Goal: Information Seeking & Learning: Find specific fact

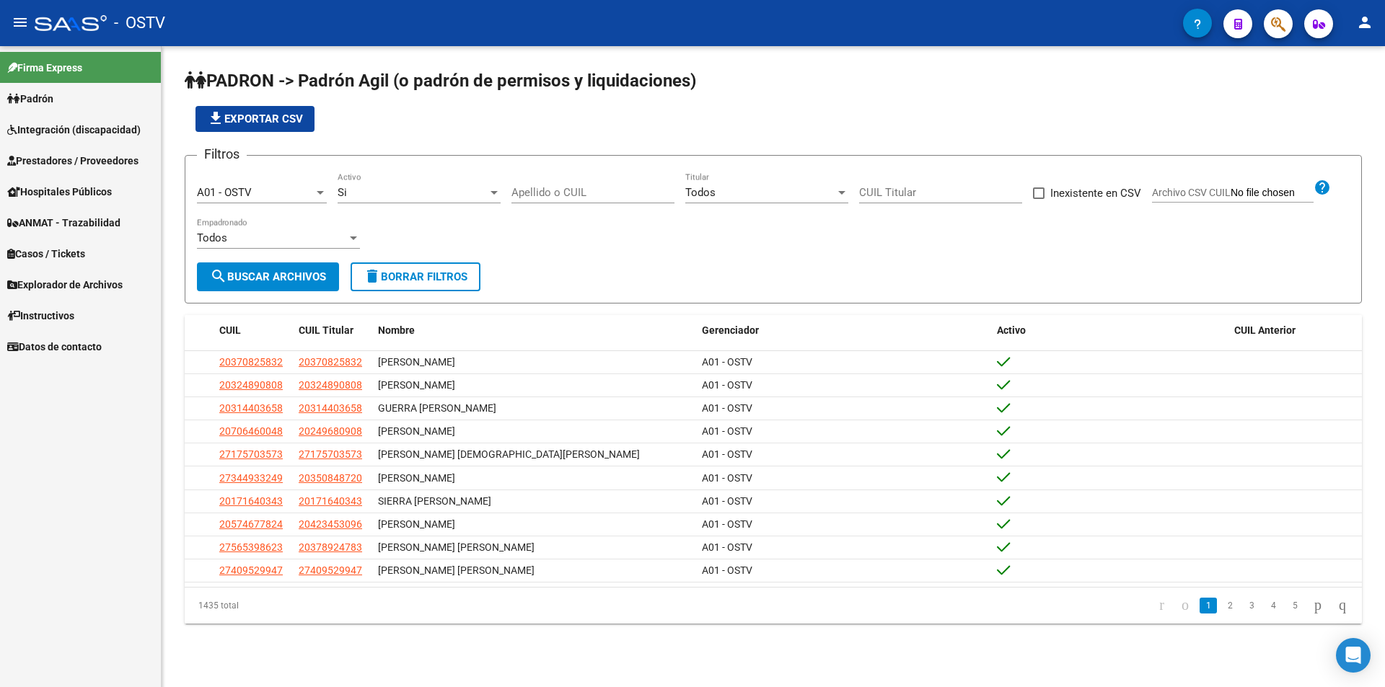
click at [537, 195] on input "Apellido o CUIL" at bounding box center [592, 192] width 163 height 13
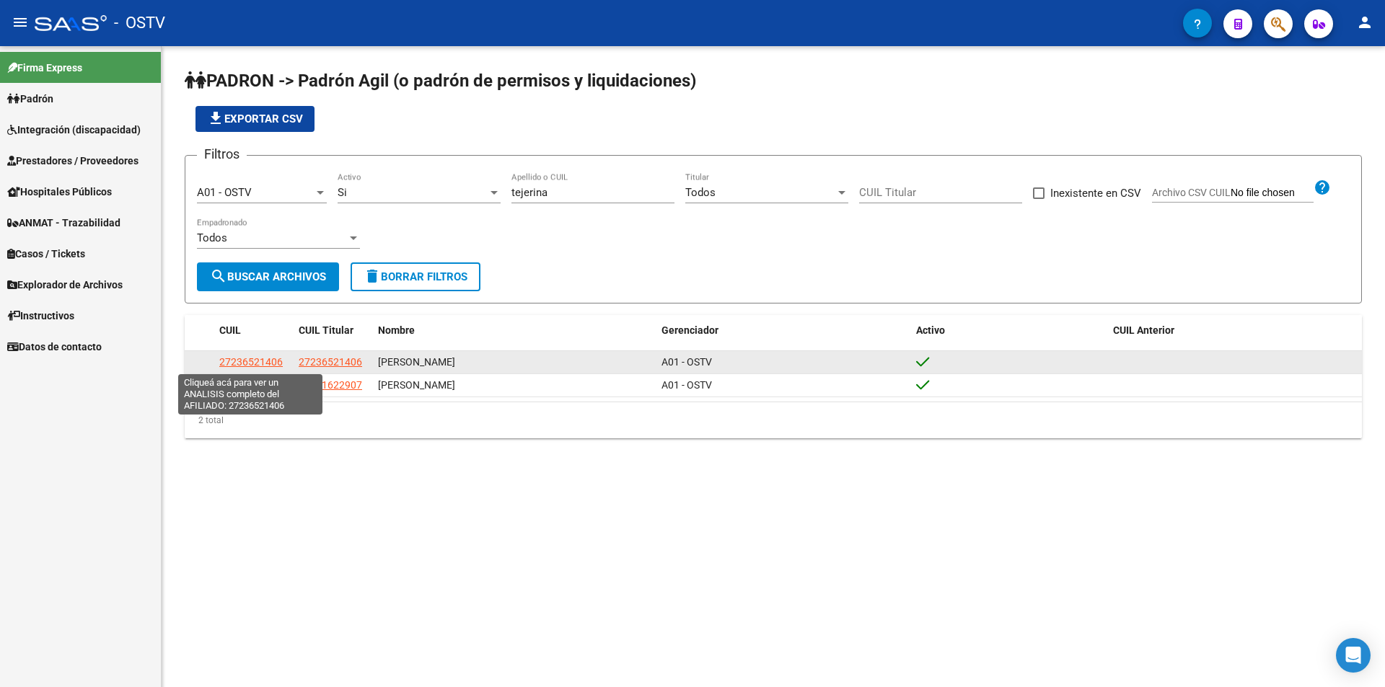
click at [276, 358] on span "27236521406" at bounding box center [250, 362] width 63 height 12
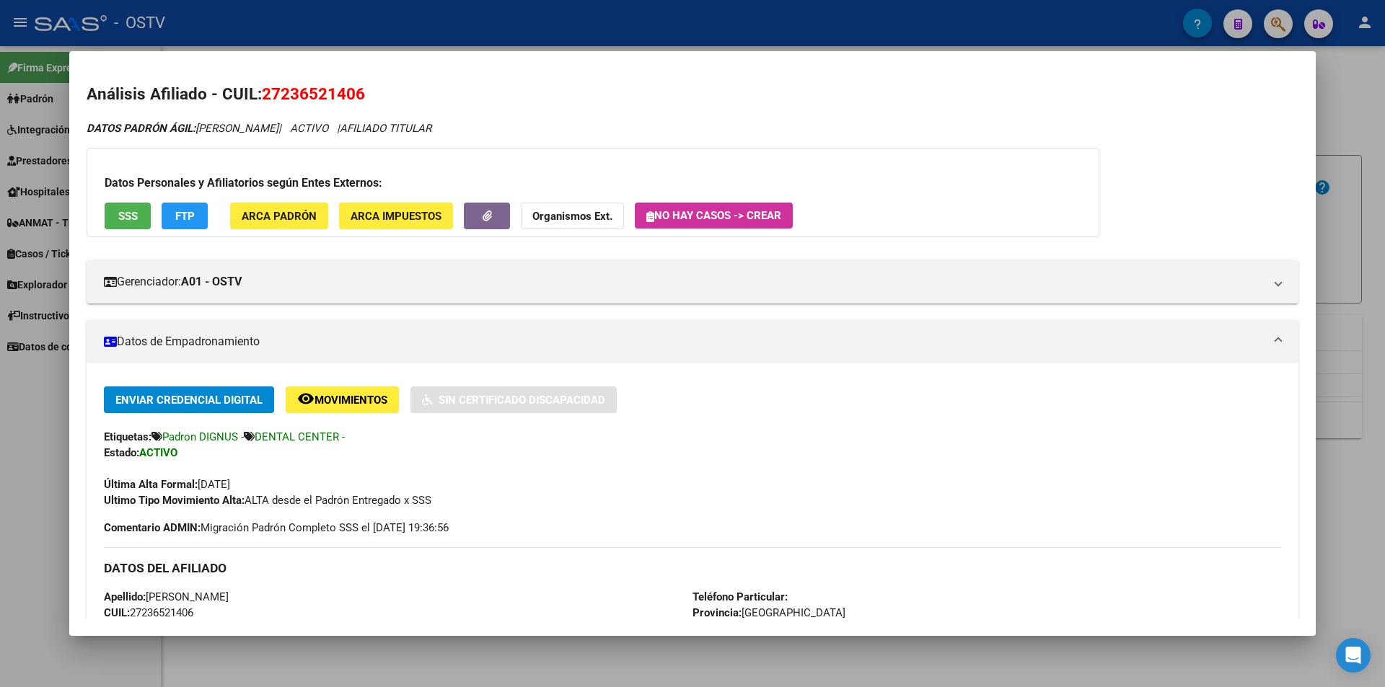
scroll to position [288, 0]
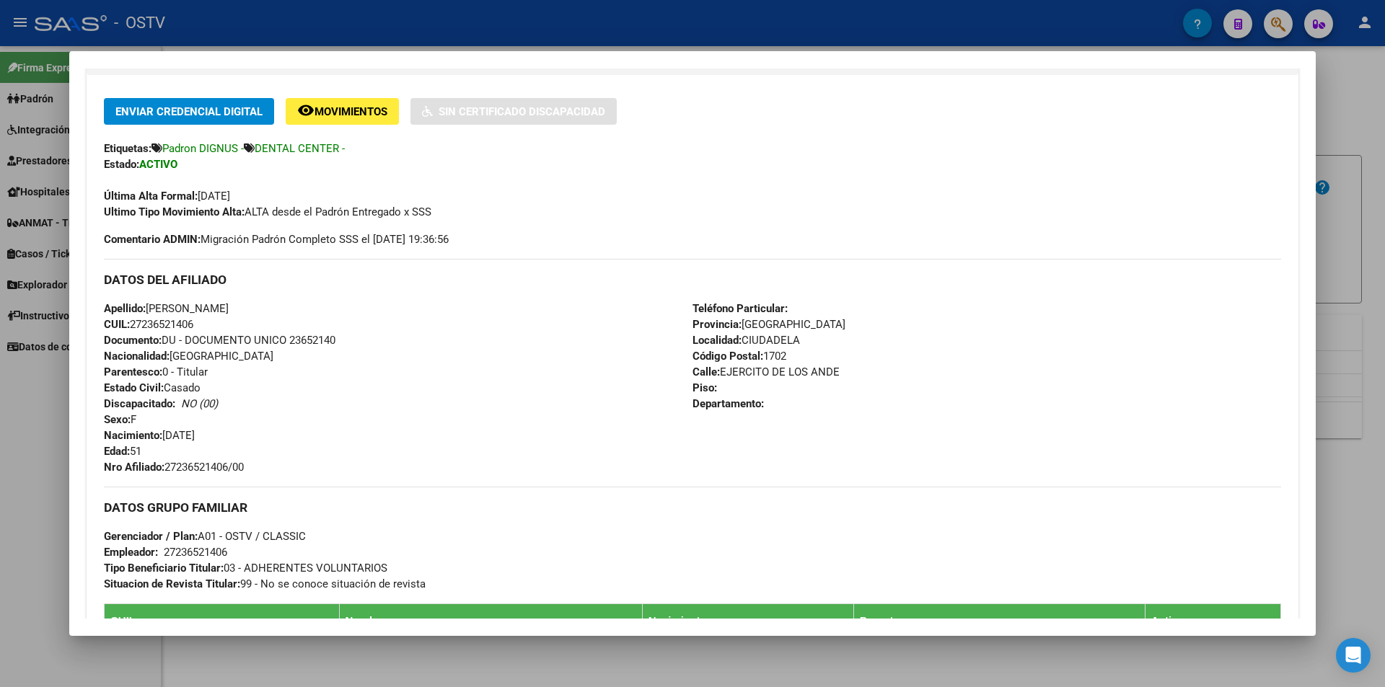
drag, startPoint x: 168, startPoint y: 467, endPoint x: 288, endPoint y: 474, distance: 120.6
click at [288, 474] on div "Apellido: [PERSON_NAME] CUIL: 27236521406 Documento: DU - DOCUMENTO UNICO 23652…" at bounding box center [398, 388] width 588 height 175
copy span "27236521406/00"
click at [384, 30] on div at bounding box center [692, 343] width 1385 height 687
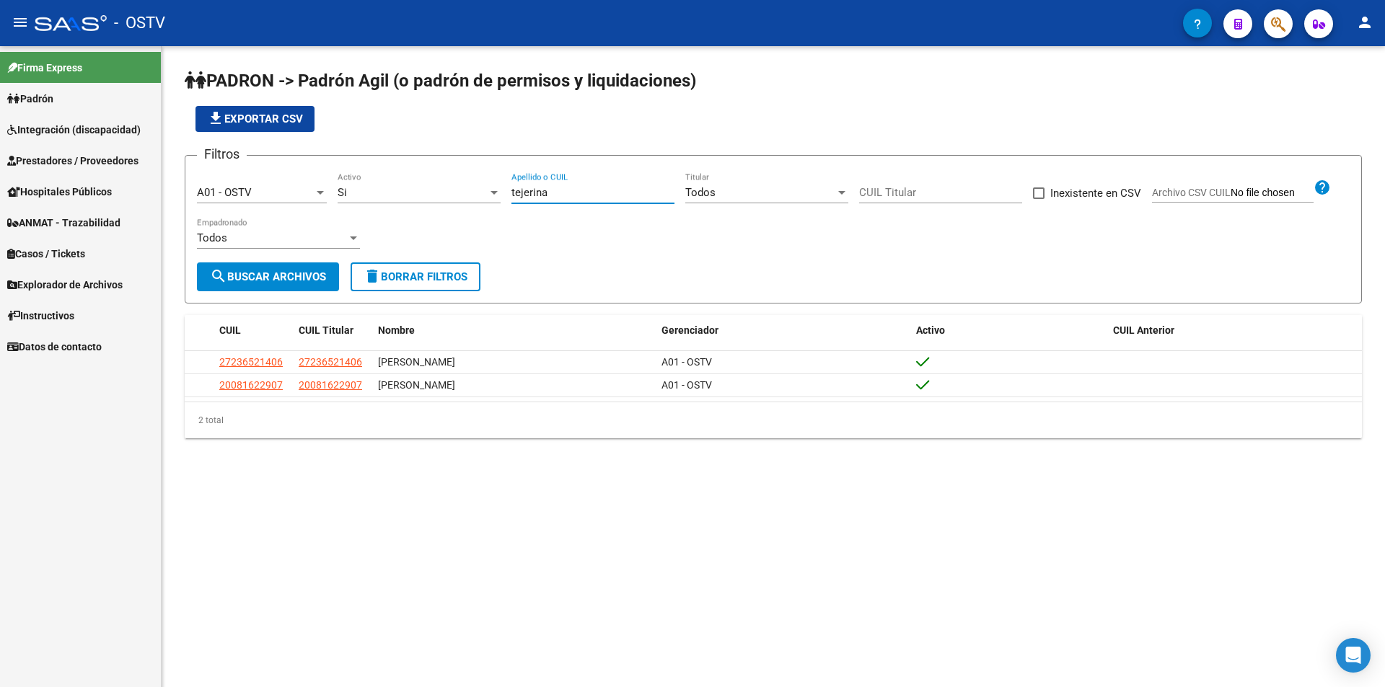
drag, startPoint x: 581, startPoint y: 197, endPoint x: 374, endPoint y: 185, distance: 207.3
click at [374, 185] on div "Filtros A01 - OSTV Seleccionar Gerenciador Si Activo [PERSON_NAME] Apellido o C…" at bounding box center [773, 214] width 1152 height 95
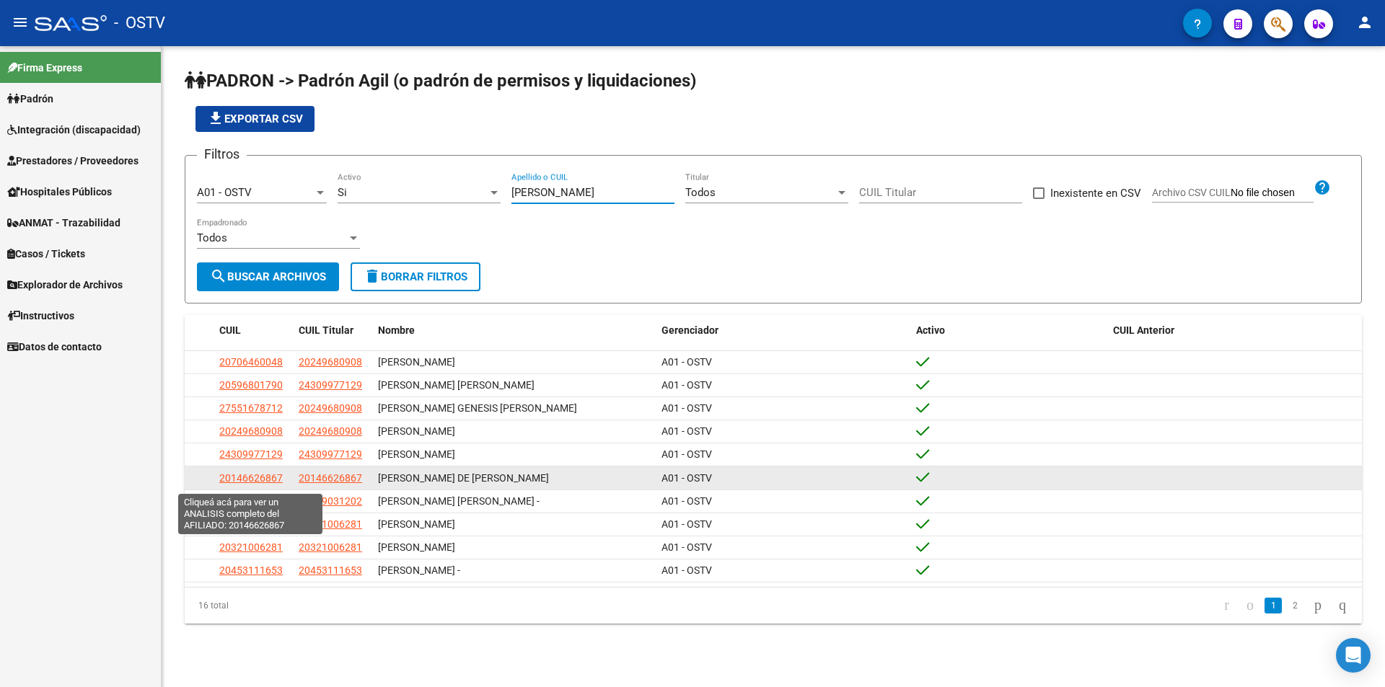
type input "[PERSON_NAME]"
click at [269, 484] on span "20146626867" at bounding box center [250, 478] width 63 height 12
type textarea "20146626867"
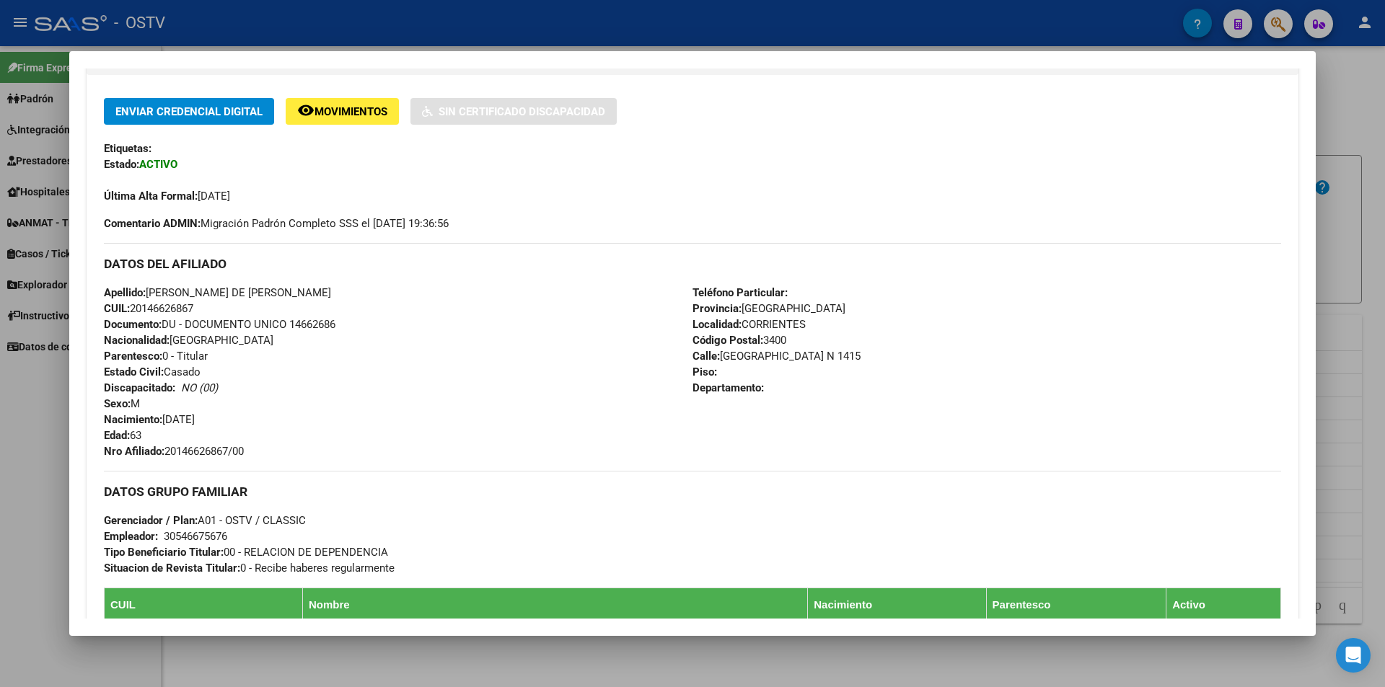
drag, startPoint x: 170, startPoint y: 449, endPoint x: 259, endPoint y: 453, distance: 88.8
click at [259, 453] on div "Apellido: [PERSON_NAME] DE [PERSON_NAME] CUIL: 20146626867 Documento: DU - DOCU…" at bounding box center [398, 372] width 588 height 175
copy span "20146626867/00"
click at [402, 28] on div at bounding box center [692, 343] width 1385 height 687
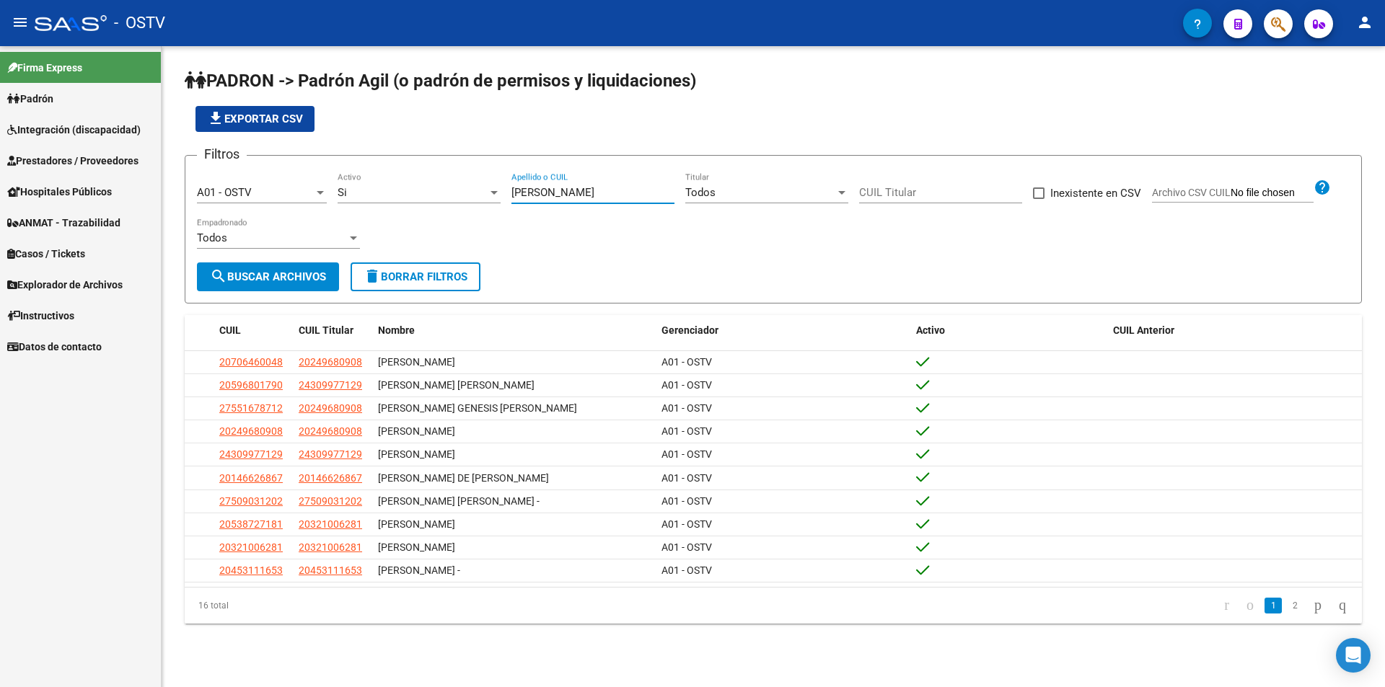
drag, startPoint x: 559, startPoint y: 194, endPoint x: 412, endPoint y: 190, distance: 146.5
click at [416, 190] on div "Filtros A01 - OSTV Seleccionar Gerenciador Si Activo [PERSON_NAME] Apellido o C…" at bounding box center [773, 214] width 1152 height 95
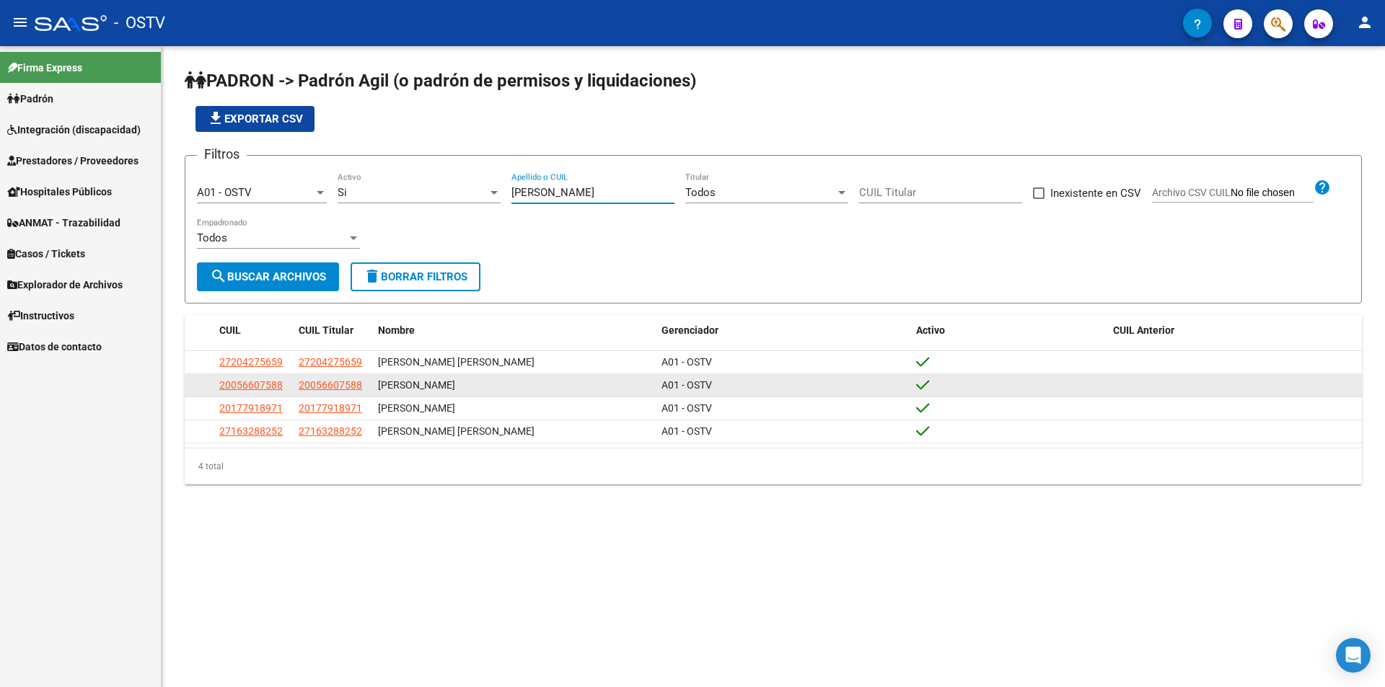
type input "[PERSON_NAME]"
click at [275, 387] on span "20056607588" at bounding box center [250, 385] width 63 height 12
type textarea "20056607588"
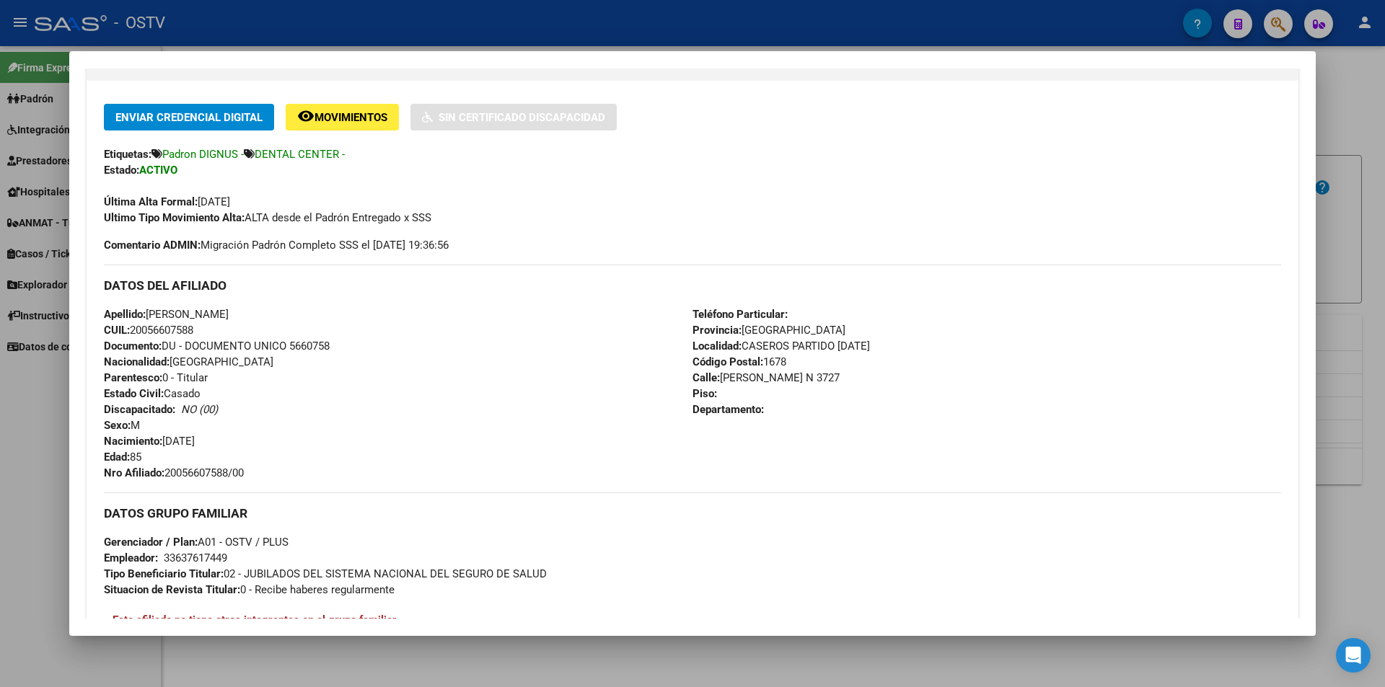
scroll to position [439, 0]
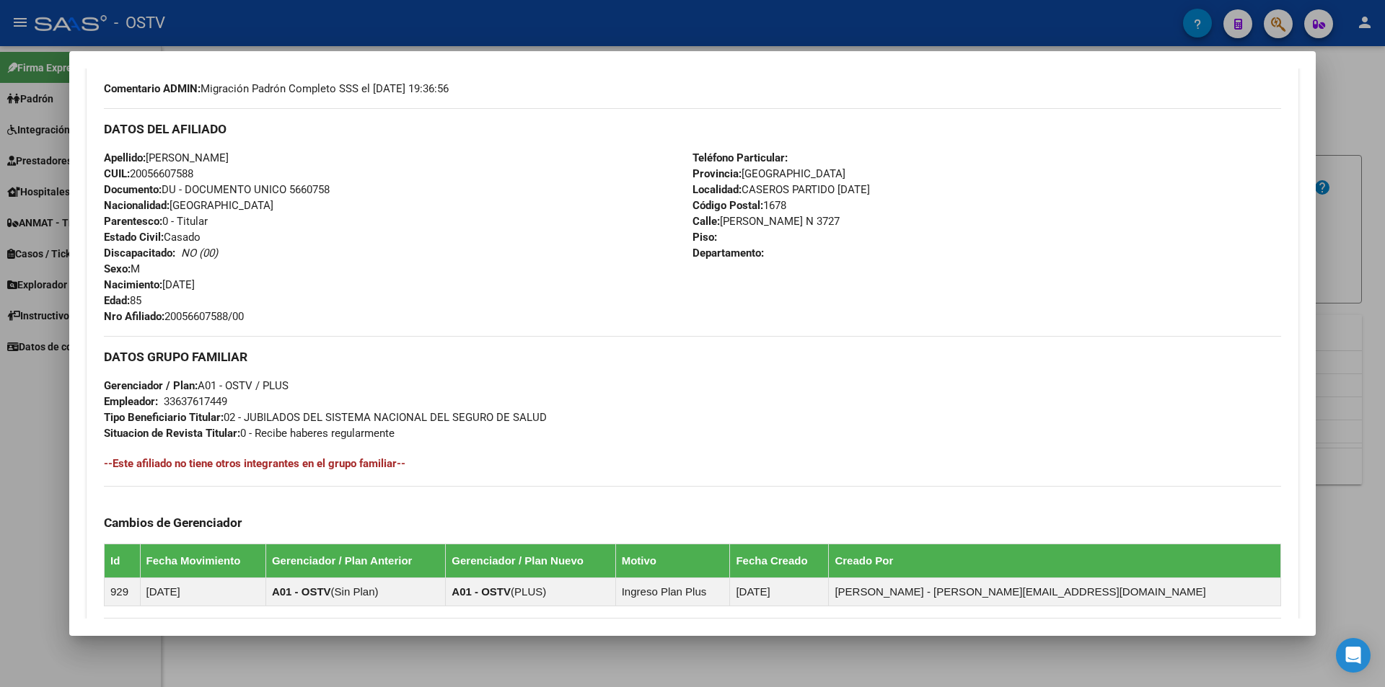
drag, startPoint x: 166, startPoint y: 316, endPoint x: 279, endPoint y: 313, distance: 113.3
click at [279, 313] on div "Apellido: [PERSON_NAME]: 20056607588 Documento: DU - DOCUMENTO UNICO 5660758 Na…" at bounding box center [398, 237] width 588 height 175
drag, startPoint x: 167, startPoint y: 317, endPoint x: 255, endPoint y: 320, distance: 87.3
click at [255, 320] on div "Apellido: [PERSON_NAME]: 20056607588 Documento: DU - DOCUMENTO UNICO 5660758 Na…" at bounding box center [398, 237] width 588 height 175
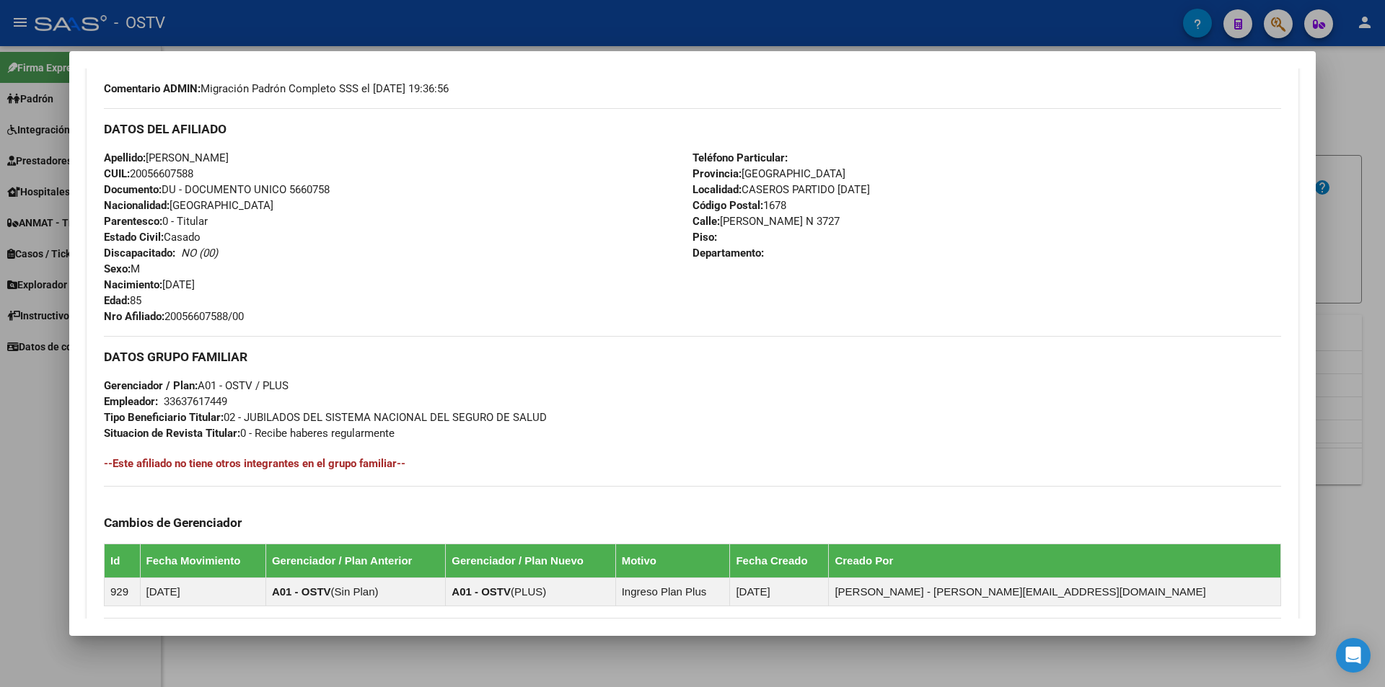
copy span "20056607588/00"
click at [660, 46] on div at bounding box center [692, 343] width 1385 height 687
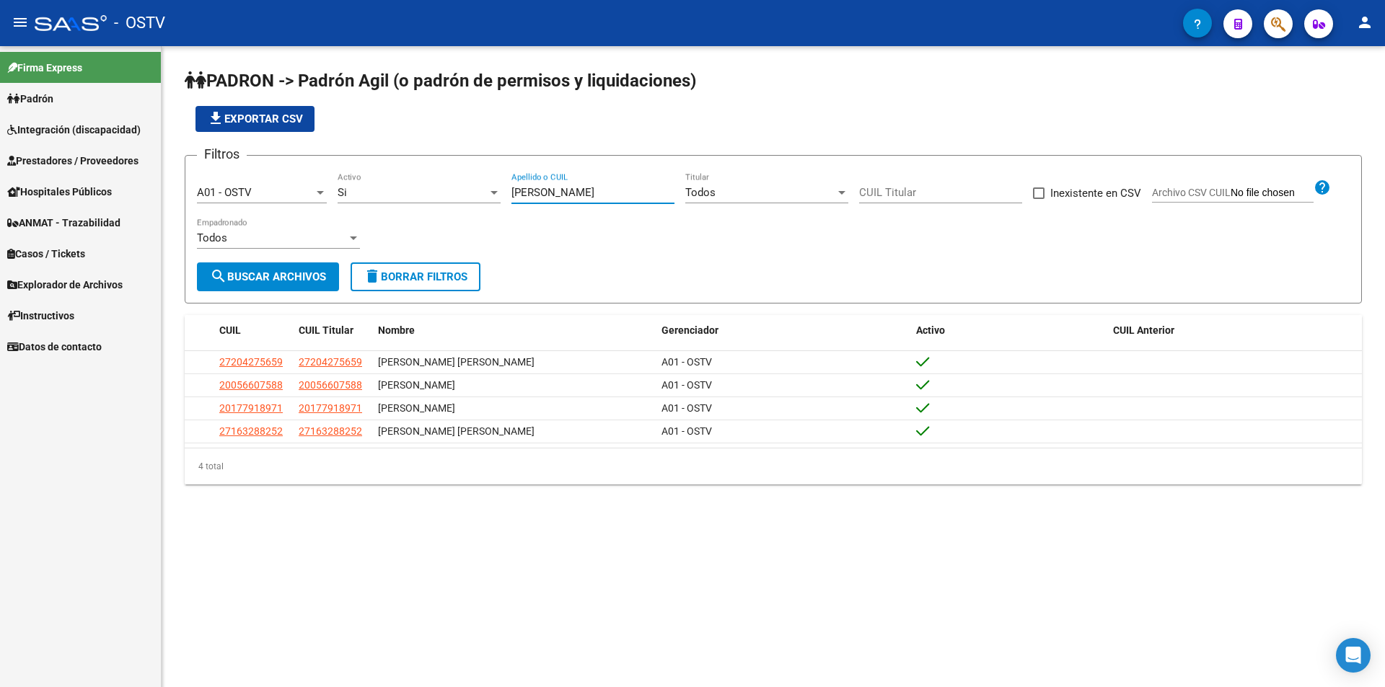
drag, startPoint x: 562, startPoint y: 191, endPoint x: 300, endPoint y: 200, distance: 261.9
click at [300, 200] on div "Filtros A01 - OSTV Seleccionar Gerenciador Si Activo [PERSON_NAME] Apellido o C…" at bounding box center [773, 214] width 1152 height 95
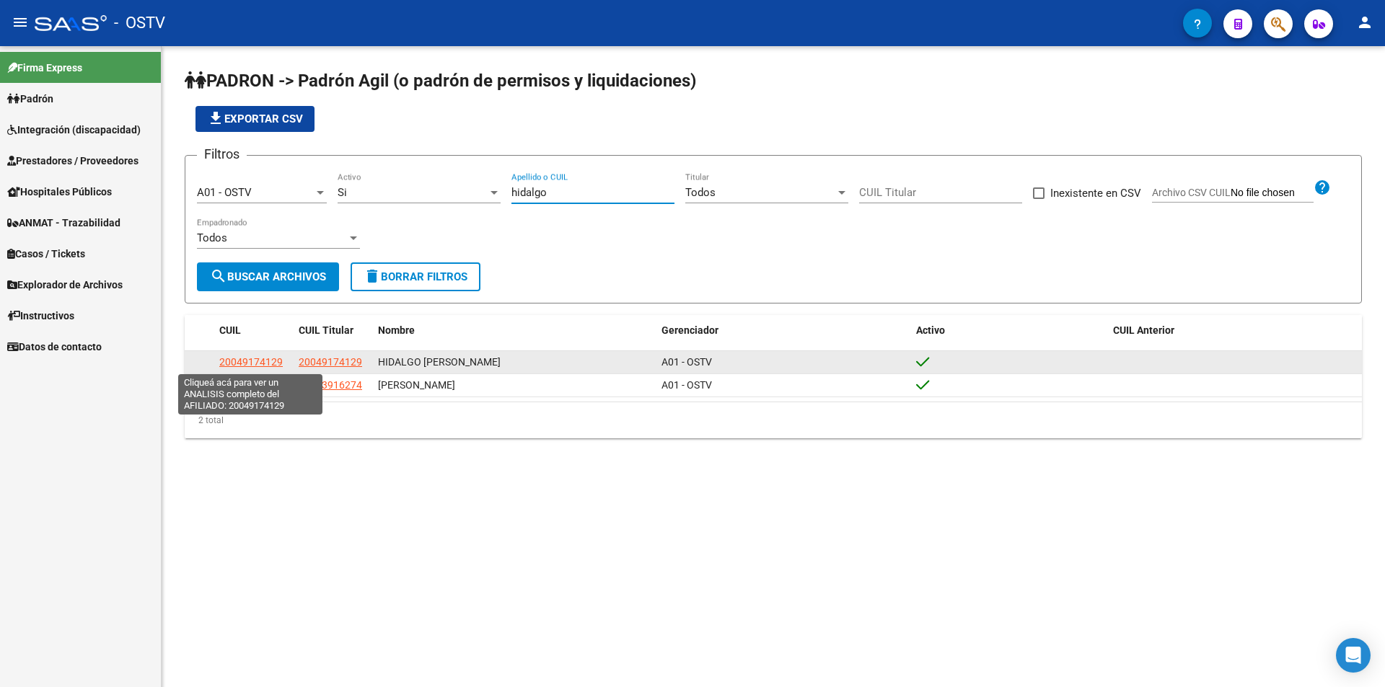
type input "hidalgo"
click at [279, 361] on span "20049174129" at bounding box center [250, 362] width 63 height 12
type textarea "20049174129"
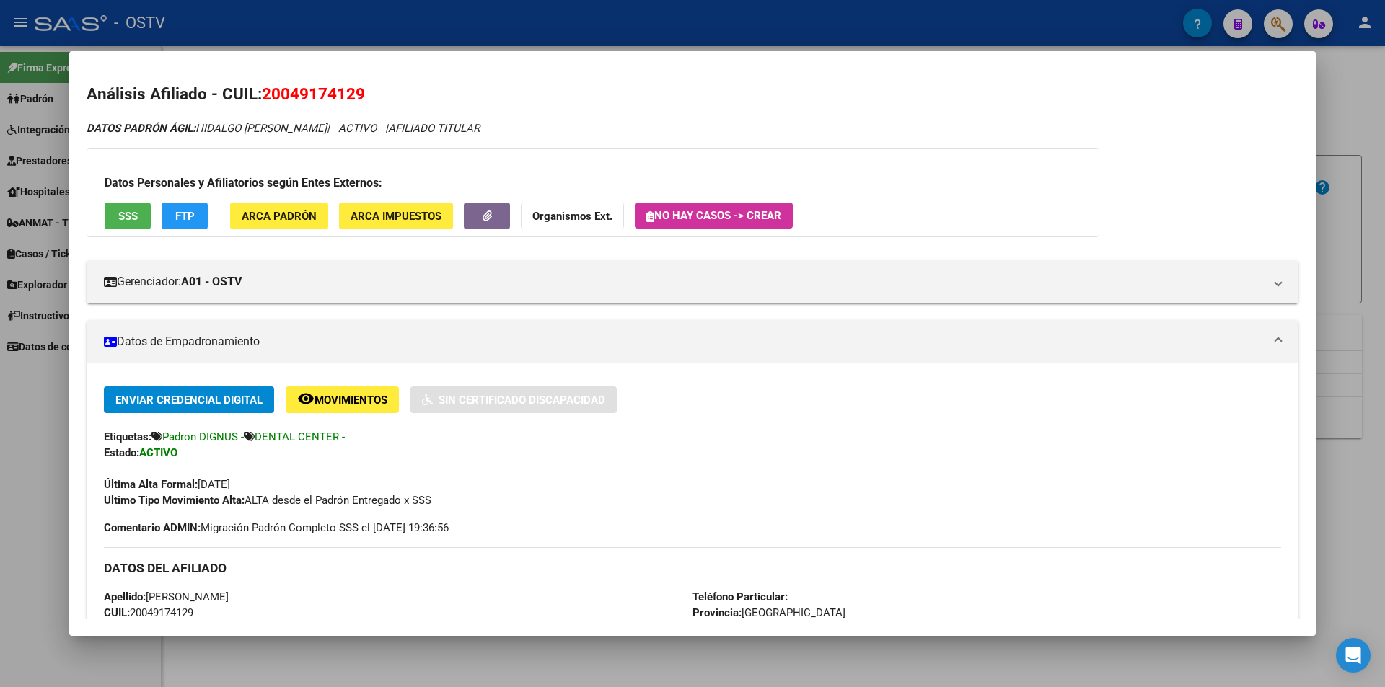
scroll to position [288, 0]
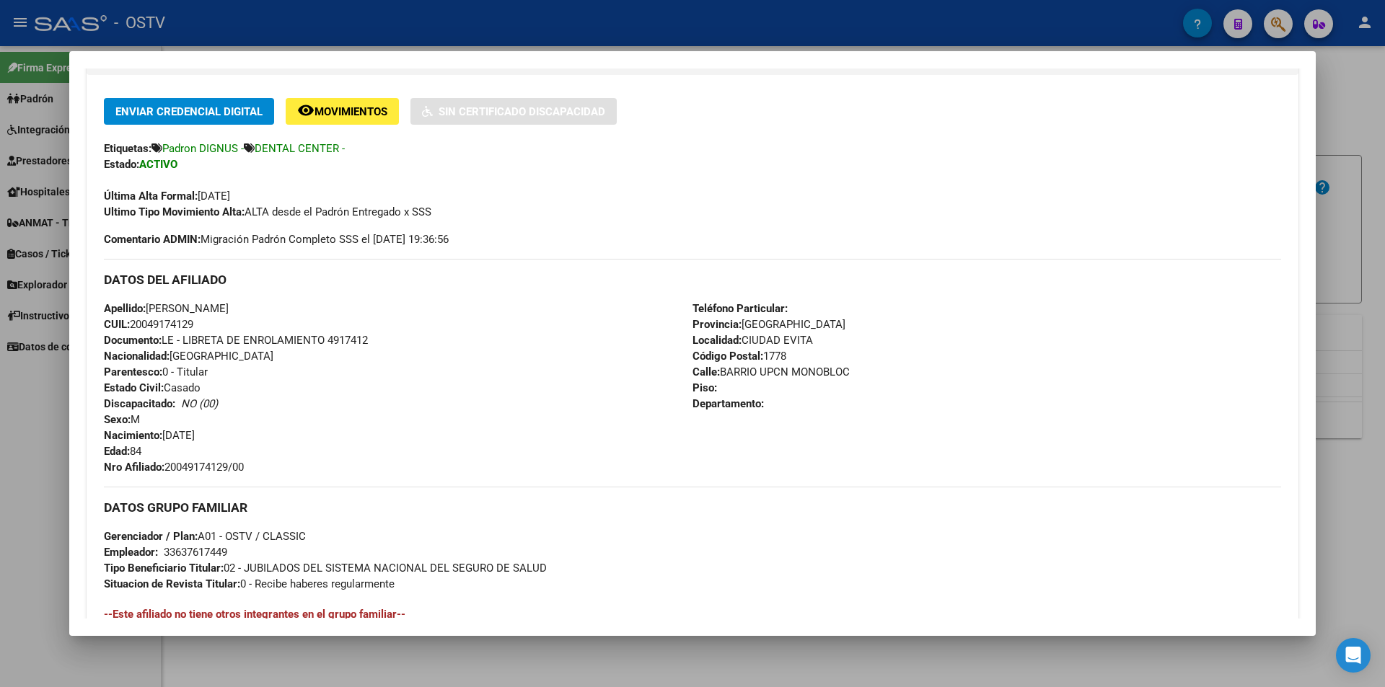
drag, startPoint x: 169, startPoint y: 471, endPoint x: 260, endPoint y: 466, distance: 91.0
click at [260, 466] on div "Apellido: [PERSON_NAME]: 20049174129 Documento: LE - LIBRETA DE ENROLAMIENTO 49…" at bounding box center [398, 388] width 588 height 175
copy span "20049174129/00"
drag, startPoint x: 575, startPoint y: 35, endPoint x: 591, endPoint y: 118, distance: 84.3
click at [575, 48] on div at bounding box center [692, 343] width 1385 height 687
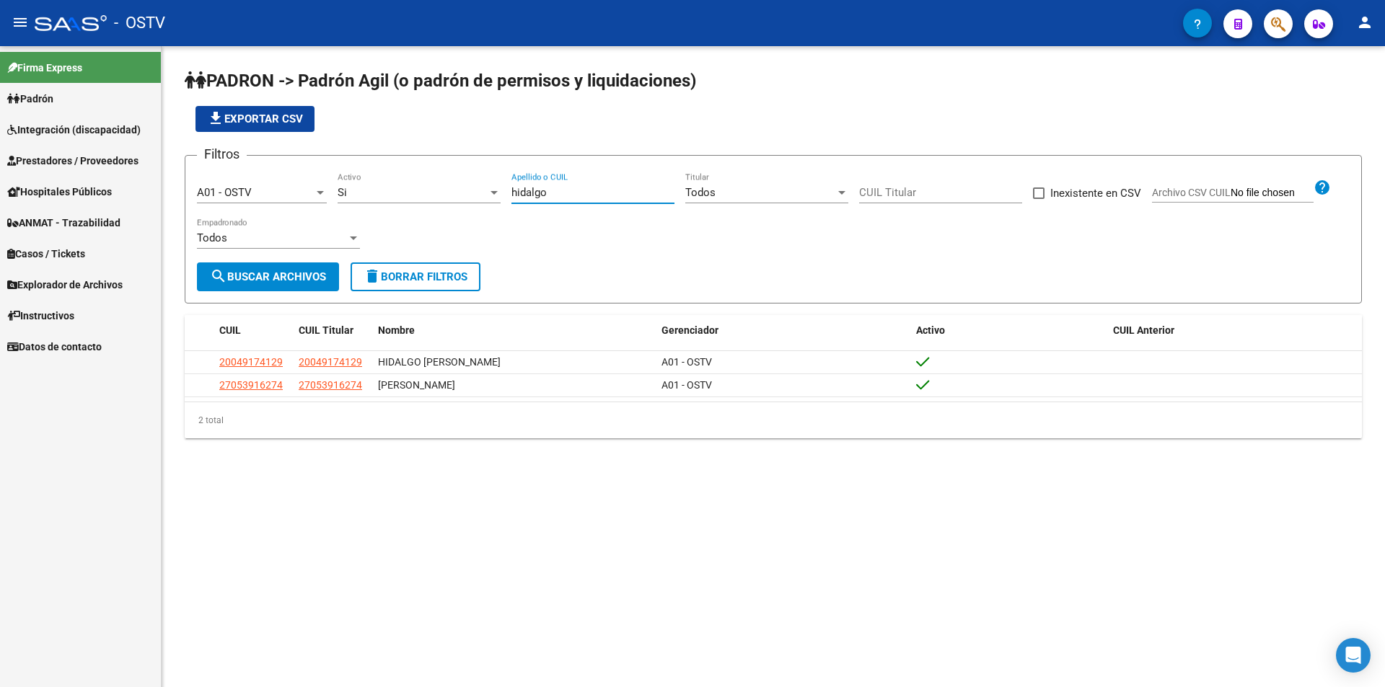
drag, startPoint x: 576, startPoint y: 192, endPoint x: 333, endPoint y: 166, distance: 244.4
click at [333, 166] on form "Filtros A01 - OSTV Seleccionar Gerenciador Si Activo [PERSON_NAME] Apellido o C…" at bounding box center [773, 229] width 1177 height 149
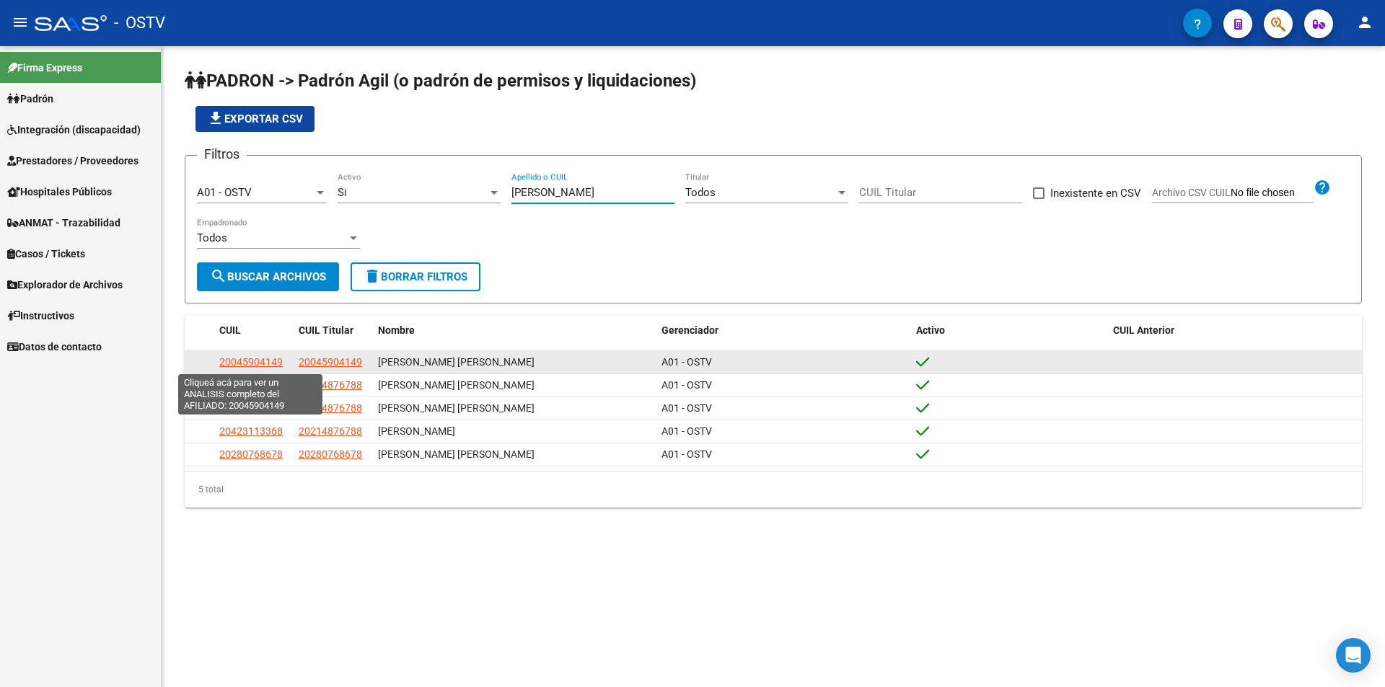
type input "[PERSON_NAME]"
click at [242, 361] on span "20045904149" at bounding box center [250, 362] width 63 height 12
type textarea "20045904149"
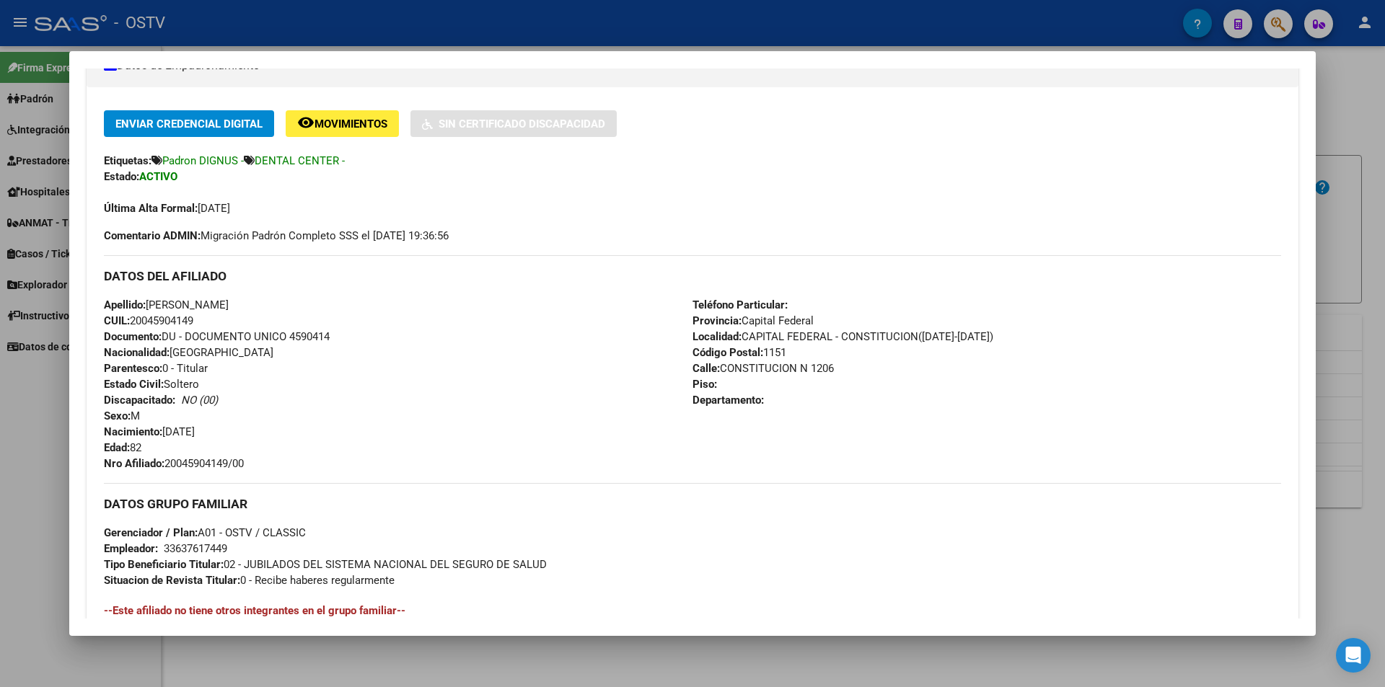
scroll to position [361, 0]
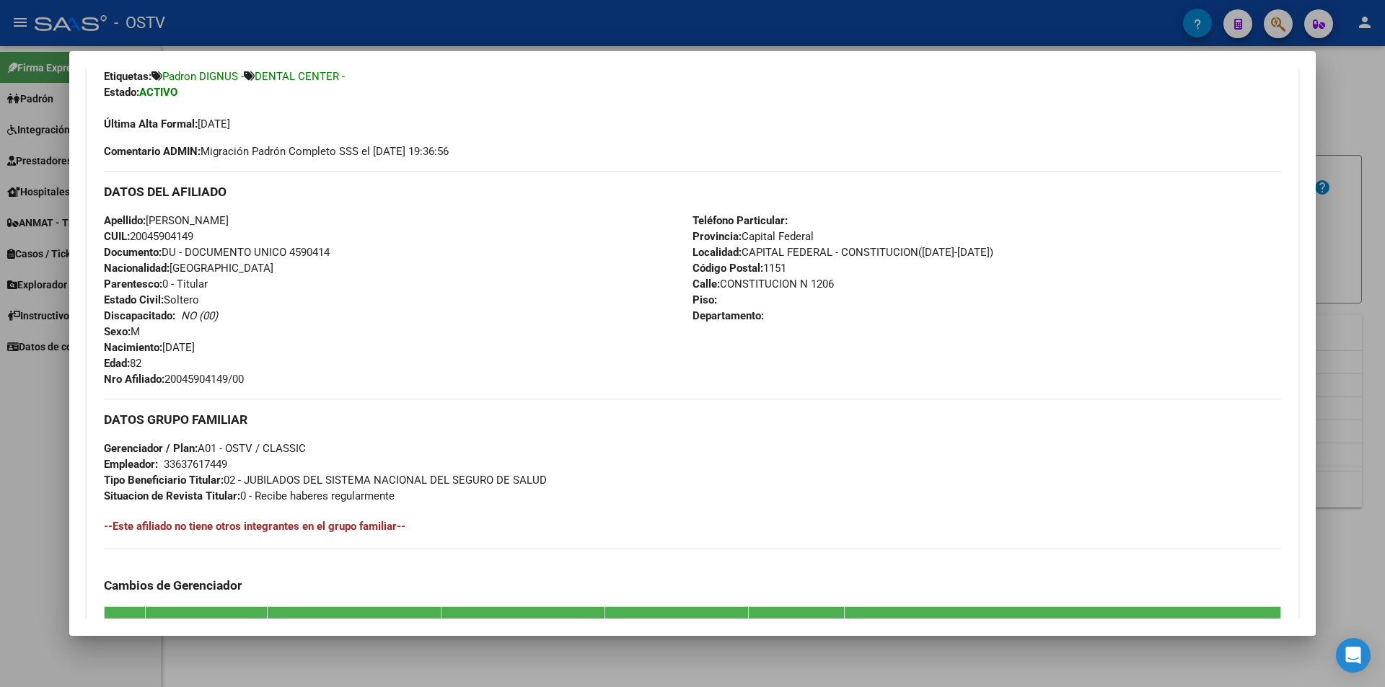
drag, startPoint x: 183, startPoint y: 378, endPoint x: 264, endPoint y: 384, distance: 81.0
click at [264, 384] on div "Apellido: [PERSON_NAME] CUIL: 20045904149 Documento: DU - DOCUMENTO UNICO 45904…" at bounding box center [398, 300] width 588 height 175
copy span "20045904149/00"
click at [459, 37] on div at bounding box center [692, 343] width 1385 height 687
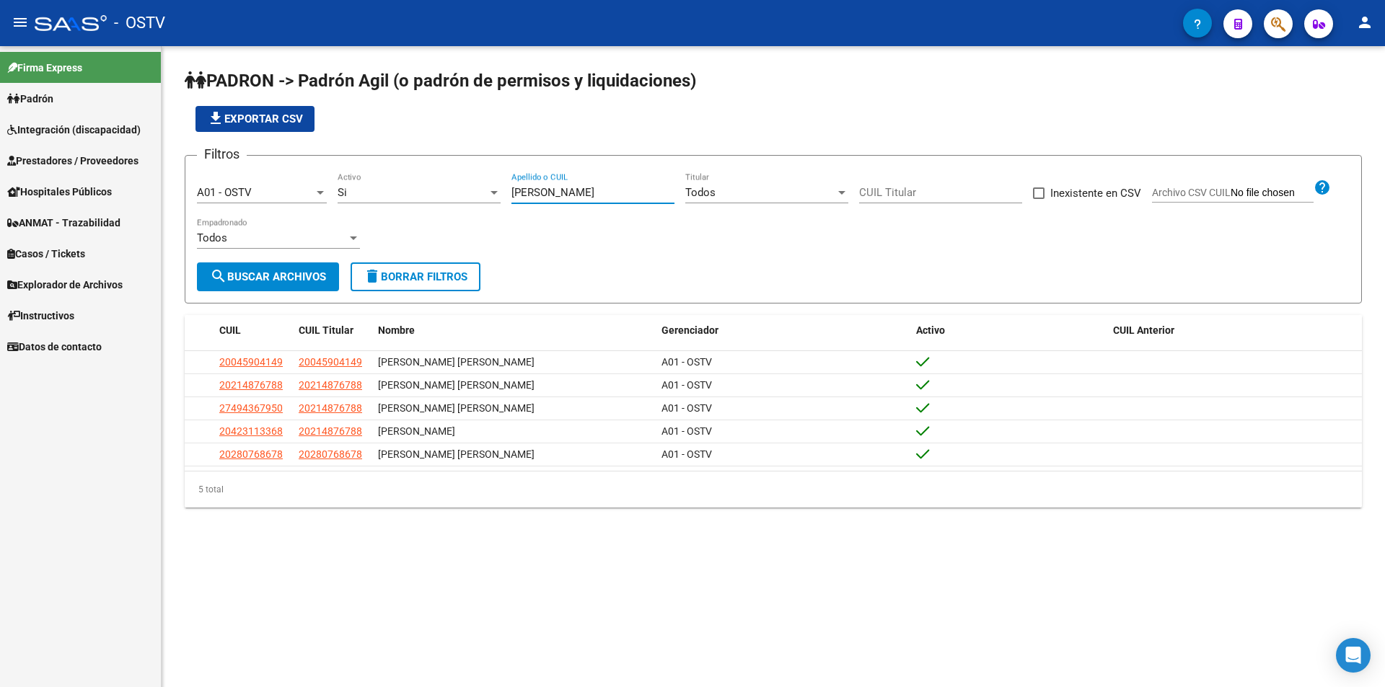
drag, startPoint x: 571, startPoint y: 194, endPoint x: 302, endPoint y: 184, distance: 269.2
click at [302, 184] on div "Filtros A01 - OSTV Seleccionar Gerenciador Si Activo [PERSON_NAME] Apellido o C…" at bounding box center [773, 214] width 1152 height 95
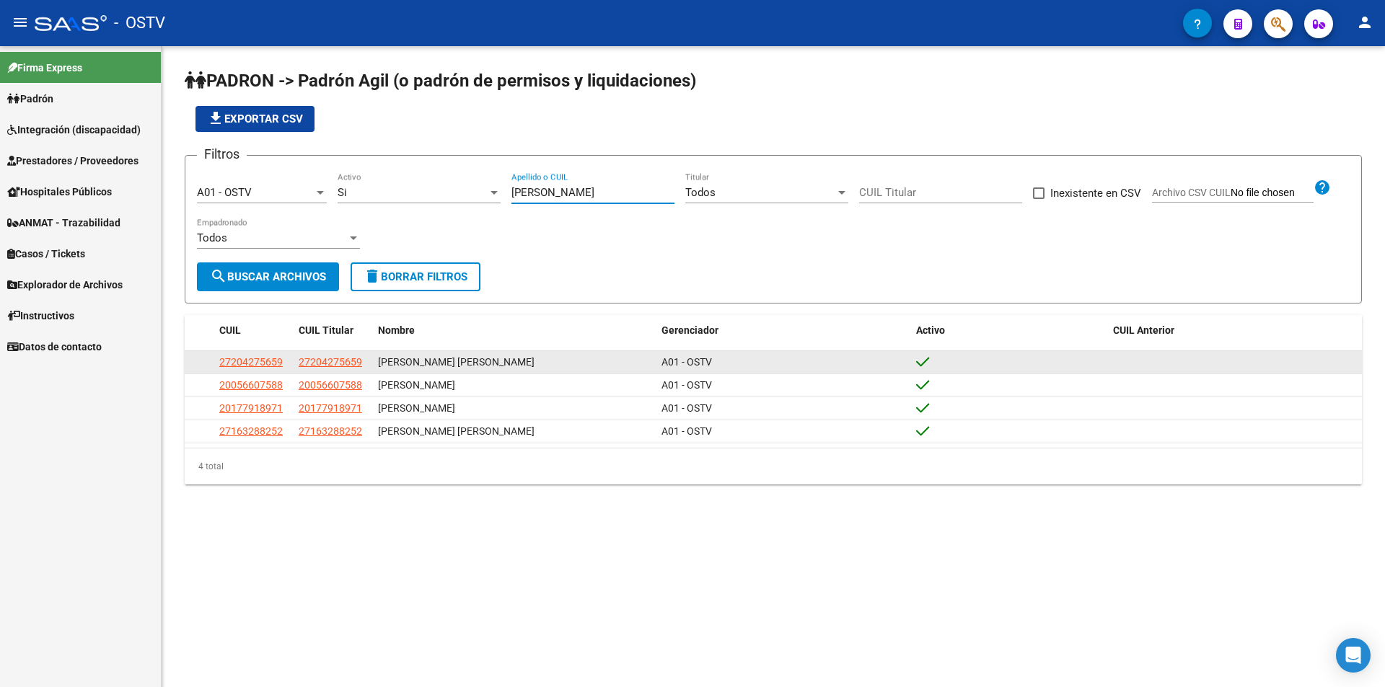
type input "[PERSON_NAME]"
click at [264, 358] on span "27204275659" at bounding box center [250, 362] width 63 height 12
type textarea "27204275659"
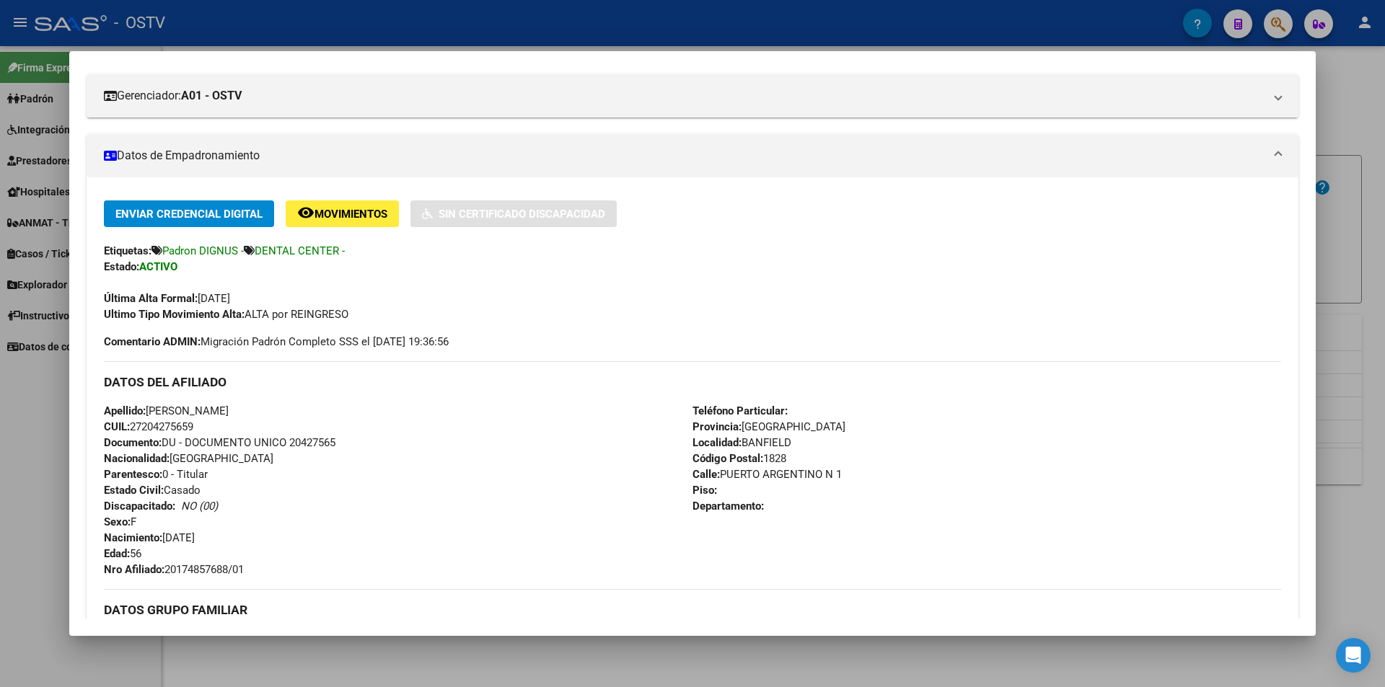
scroll to position [288, 0]
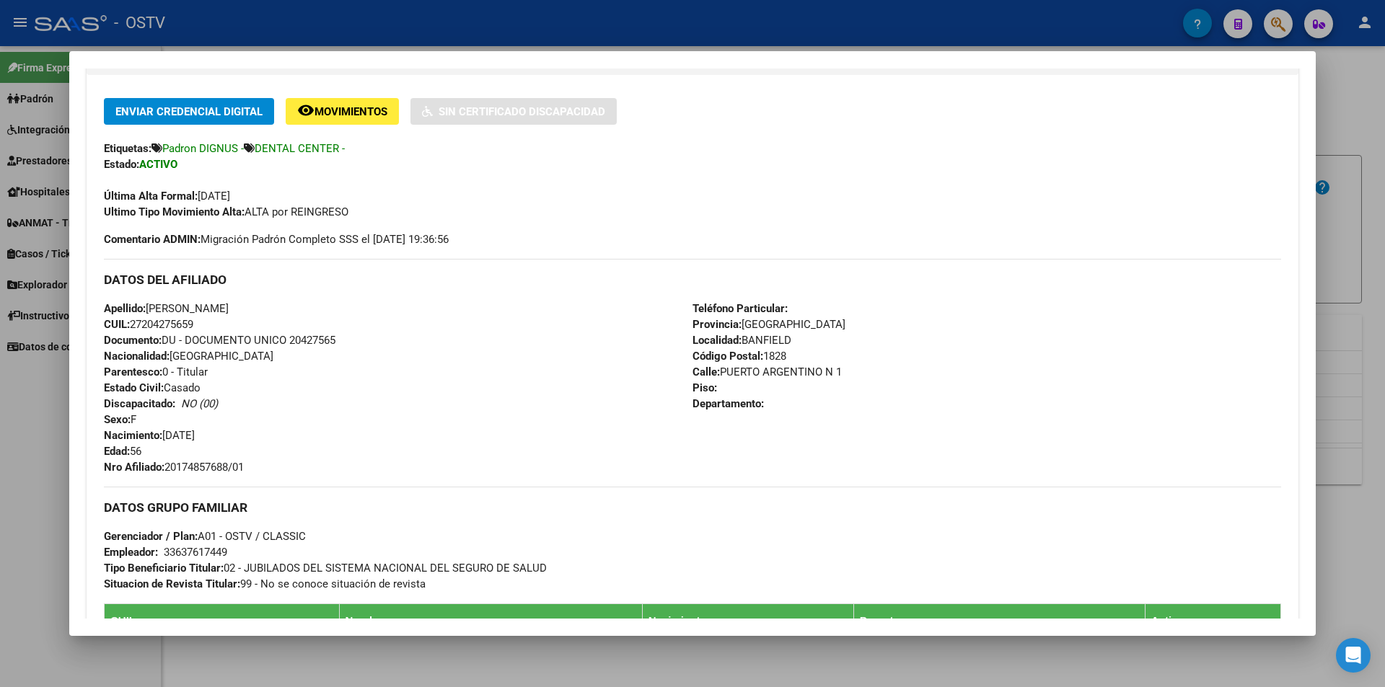
drag, startPoint x: 169, startPoint y: 467, endPoint x: 274, endPoint y: 465, distance: 105.3
click at [274, 465] on div "Apellido: [PERSON_NAME]: 27204275659 Documento: DU - DOCUMENTO UNICO 20427565 N…" at bounding box center [398, 388] width 588 height 175
copy span "20174857688/01"
click at [402, 30] on div at bounding box center [692, 343] width 1385 height 687
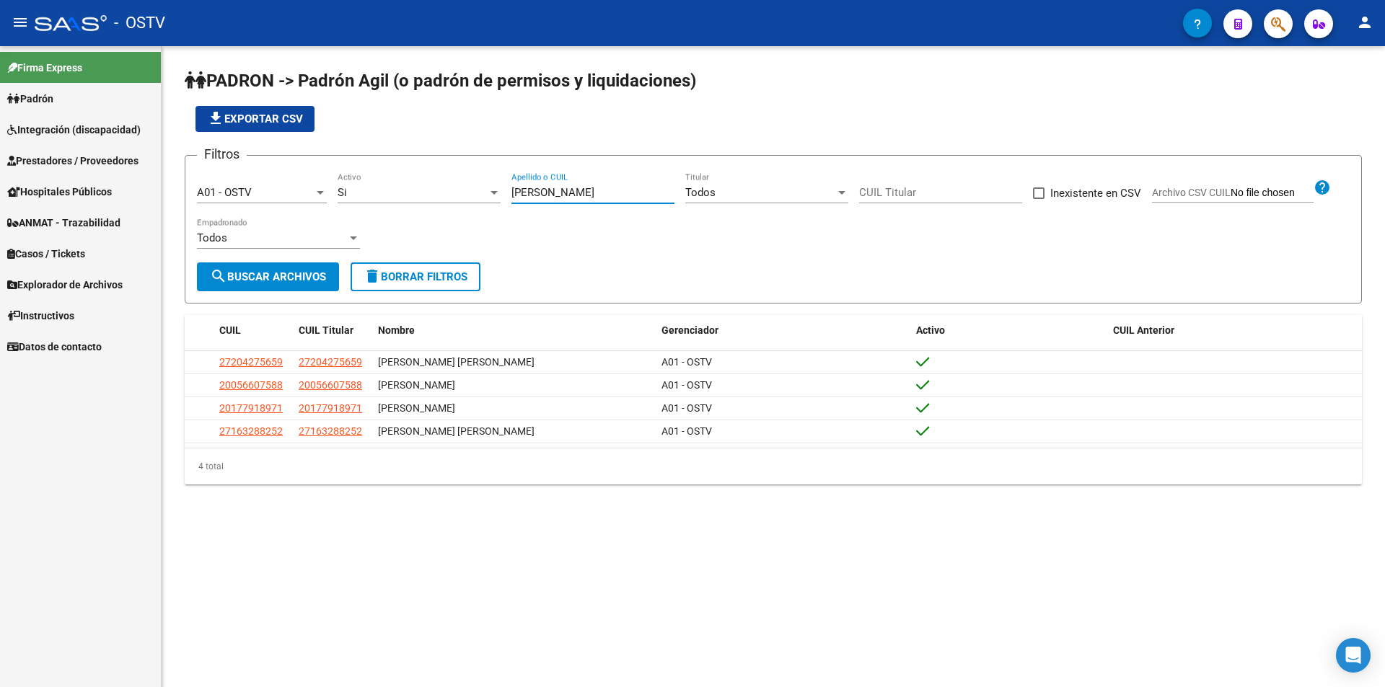
drag, startPoint x: 583, startPoint y: 193, endPoint x: 375, endPoint y: 193, distance: 208.4
click at [379, 193] on div "Filtros A01 - OSTV Seleccionar Gerenciador Si Activo [PERSON_NAME] Apellido o C…" at bounding box center [773, 214] width 1152 height 95
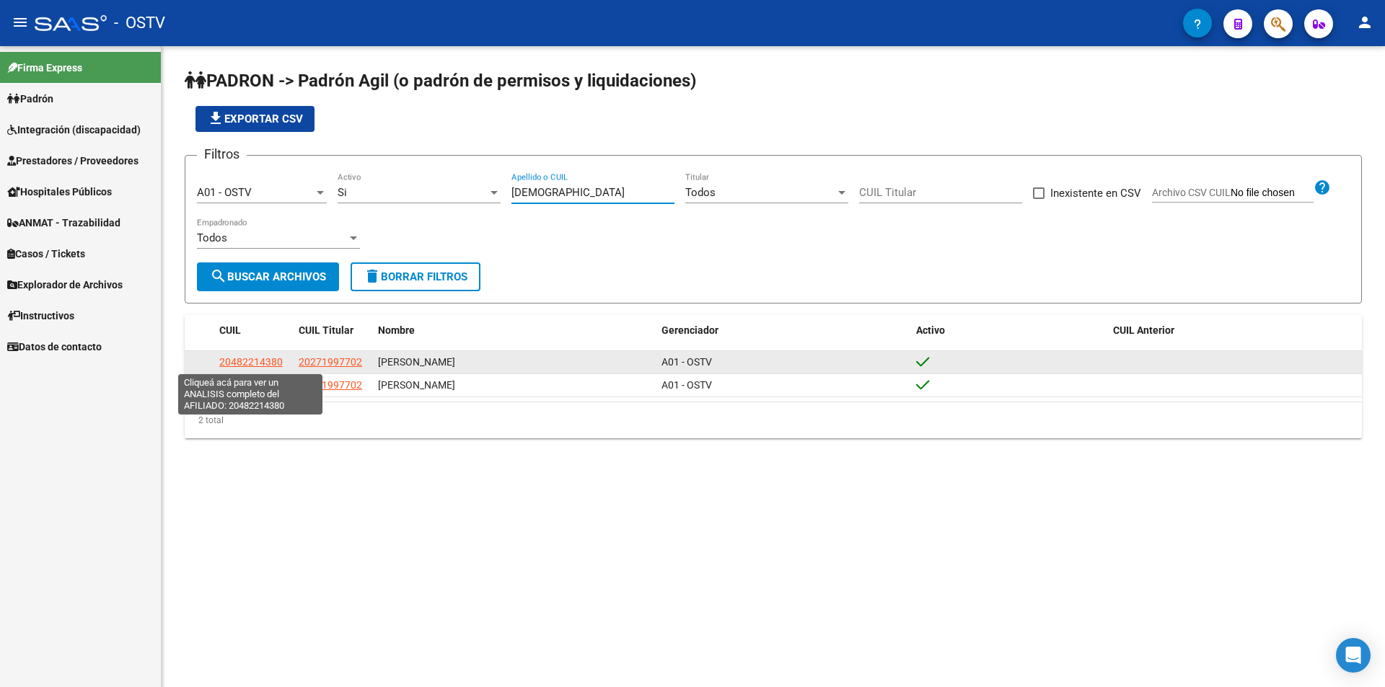
type input "[DEMOGRAPHIC_DATA]"
click at [277, 358] on span "20482214380" at bounding box center [250, 362] width 63 height 12
type textarea "20482214380"
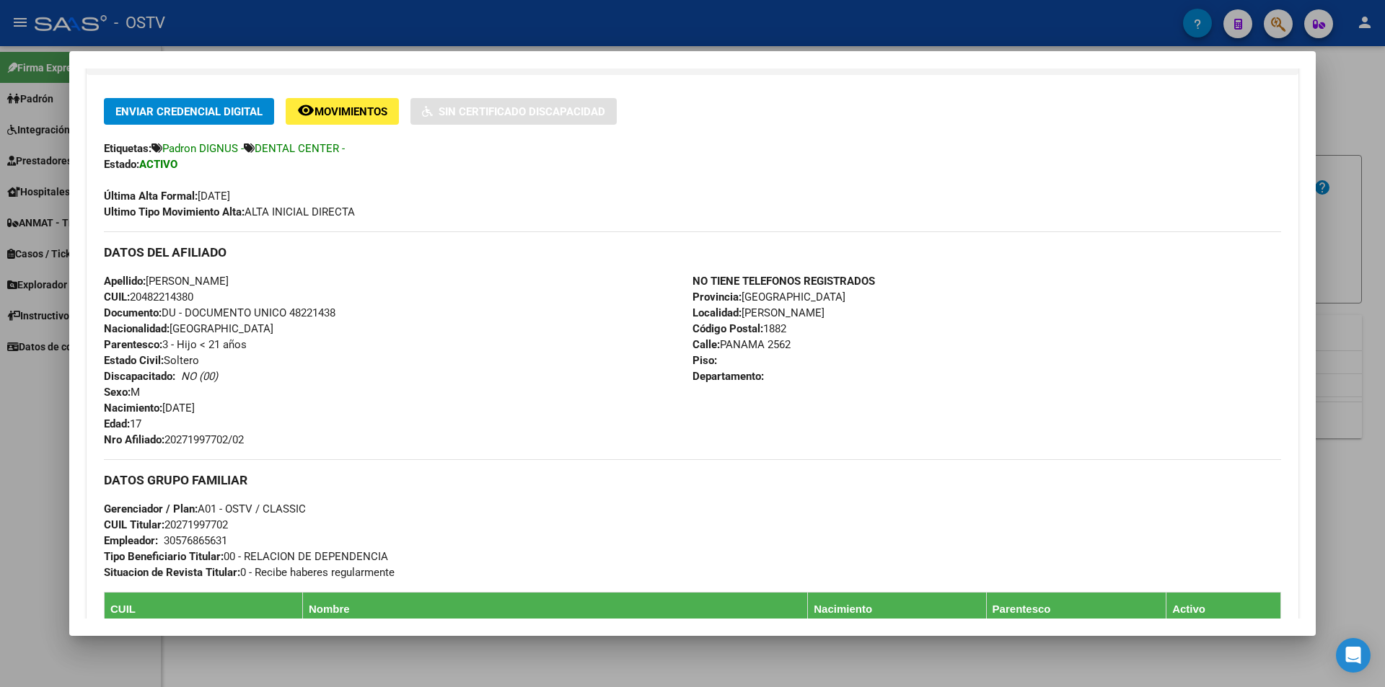
drag, startPoint x: 169, startPoint y: 435, endPoint x: 284, endPoint y: 436, distance: 115.4
click at [284, 436] on div "Apellido: [PERSON_NAME] CUIL: 20482214380 Documento: DU - DOCUMENTO UNICO 48221…" at bounding box center [398, 360] width 588 height 175
copy span "20271997702/02"
